Goal: Task Accomplishment & Management: Manage account settings

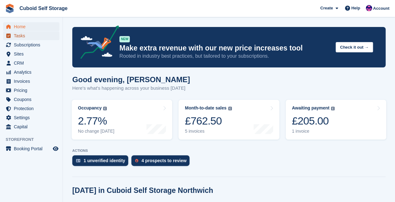
click at [21, 37] on span "Tasks" at bounding box center [33, 35] width 38 height 9
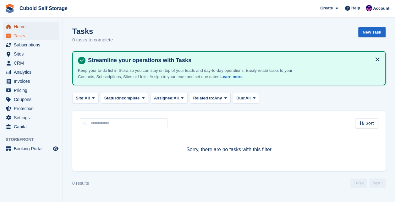
click at [19, 24] on span "Home" at bounding box center [33, 26] width 38 height 9
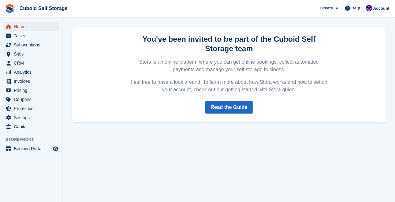
click at [24, 28] on span "Home" at bounding box center [33, 26] width 38 height 9
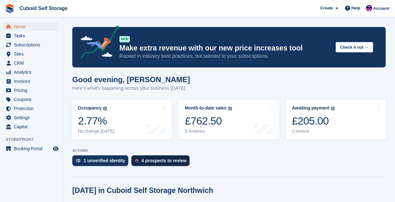
click at [142, 160] on div "4 prospects to review" at bounding box center [163, 160] width 45 height 5
